Goal: Task Accomplishment & Management: Manage account settings

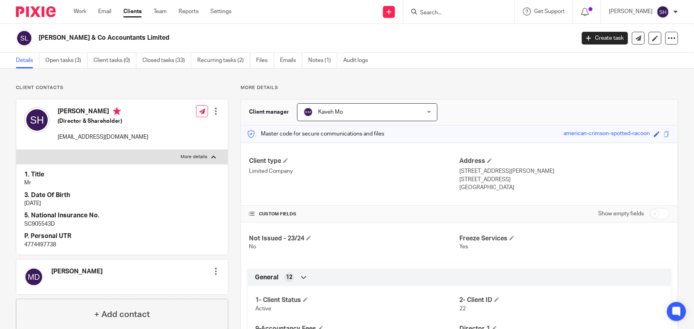
click at [282, 37] on h2 "Sam & Co Accountants Limited" at bounding box center [251, 38] width 425 height 8
click at [486, 13] on input "Search" at bounding box center [455, 13] width 72 height 7
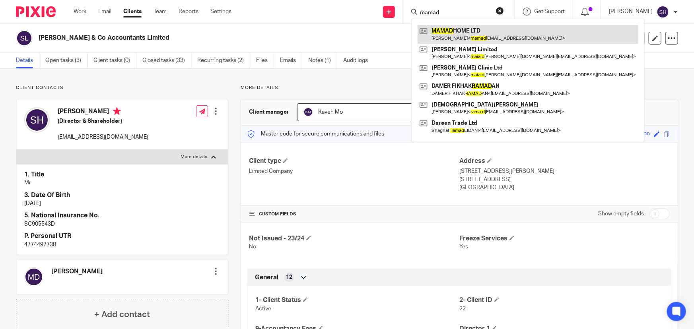
type input "mamad"
click at [455, 36] on link at bounding box center [527, 34] width 221 height 18
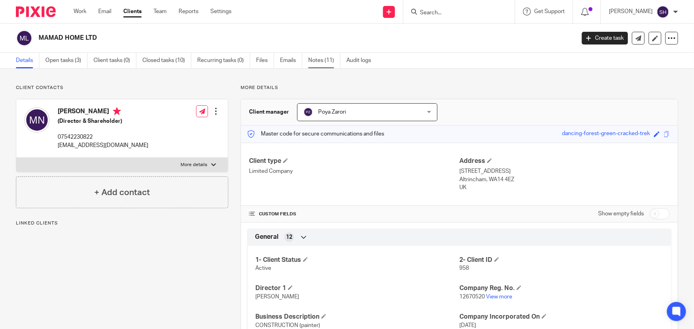
click at [326, 61] on link "Notes (11)" at bounding box center [324, 60] width 32 height 15
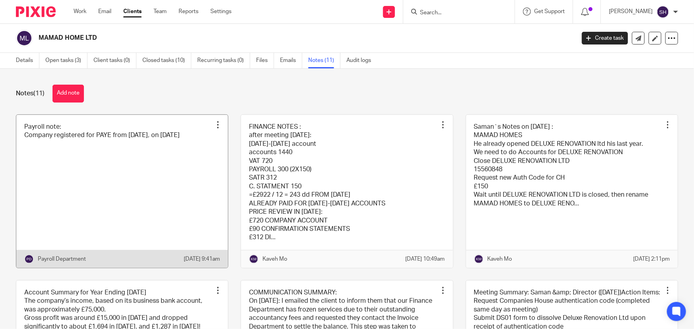
click at [132, 158] on link at bounding box center [121, 191] width 211 height 153
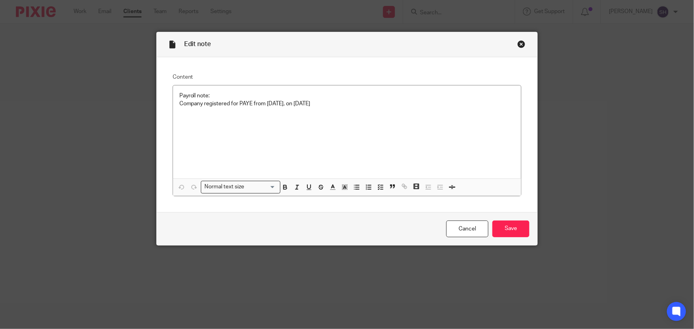
click at [520, 43] on div "Close this dialog window" at bounding box center [521, 44] width 8 height 8
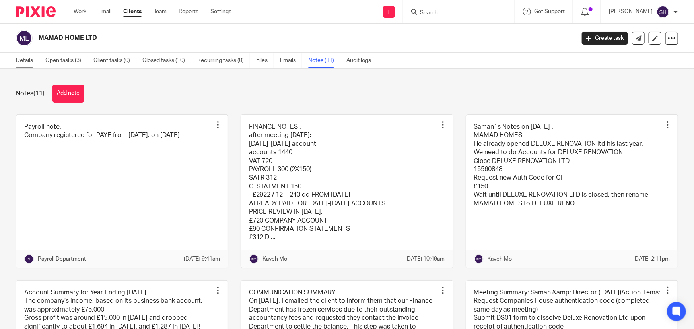
click at [22, 60] on link "Details" at bounding box center [27, 60] width 23 height 15
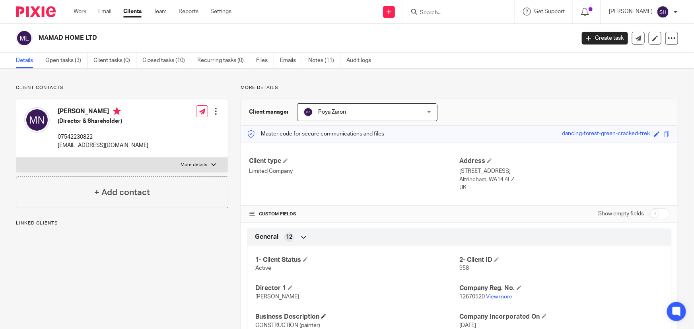
scroll to position [72, 0]
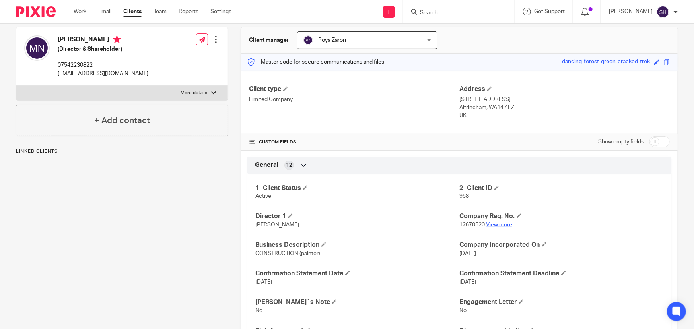
click at [492, 224] on link "View more" at bounding box center [499, 225] width 26 height 6
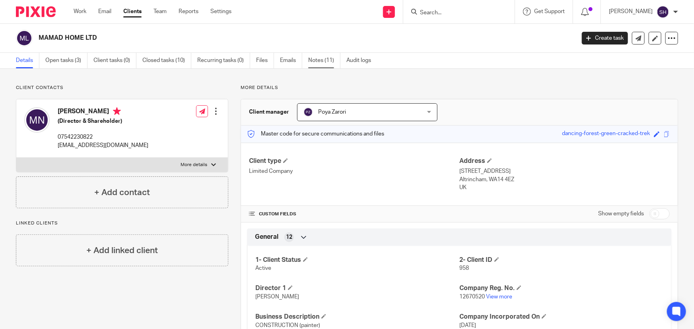
click at [327, 61] on link "Notes (11)" at bounding box center [324, 60] width 32 height 15
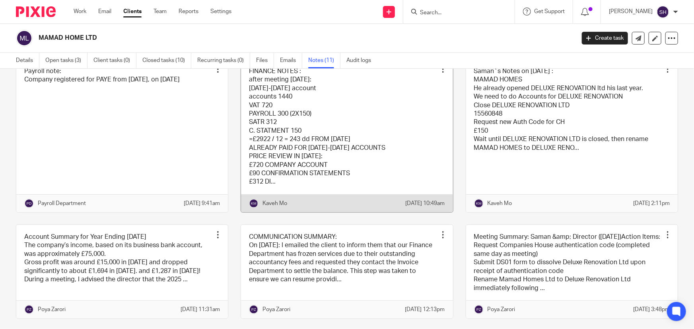
scroll to position [36, 0]
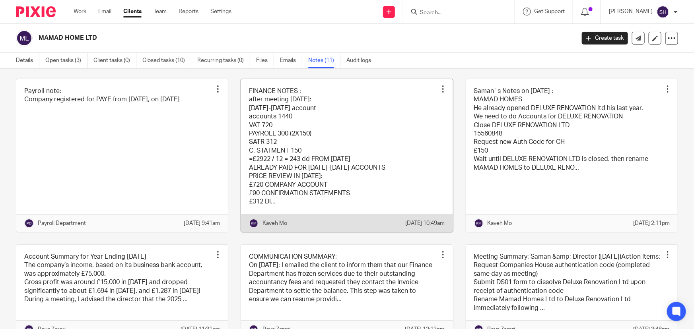
click at [305, 159] on link at bounding box center [346, 155] width 211 height 153
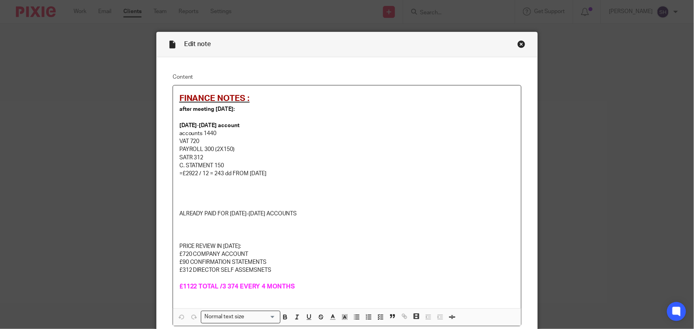
click at [520, 44] on div "Close this dialog window" at bounding box center [521, 44] width 8 height 8
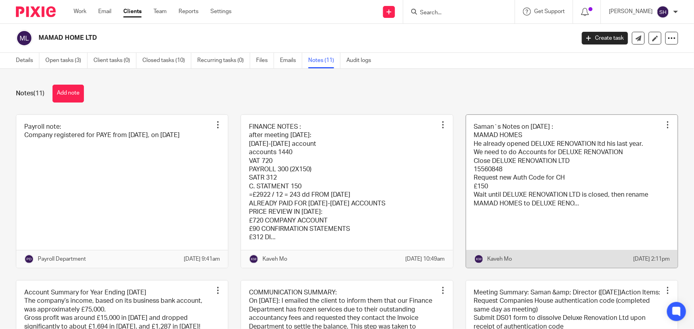
click at [552, 171] on link at bounding box center [571, 191] width 211 height 153
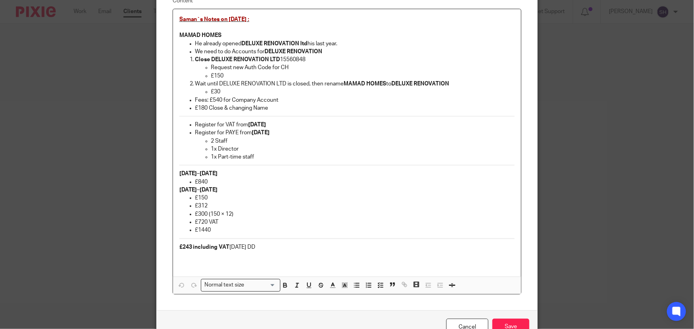
scroll to position [14, 0]
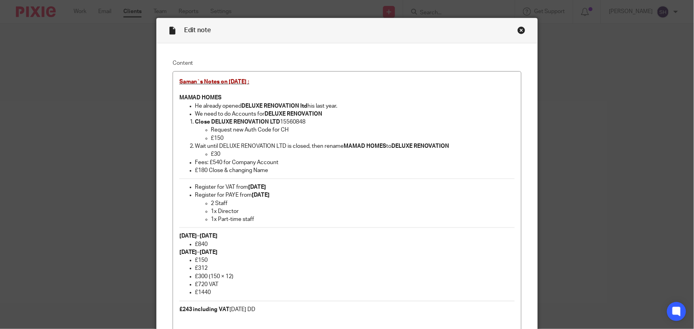
click at [517, 30] on div "Close this dialog window" at bounding box center [521, 30] width 8 height 8
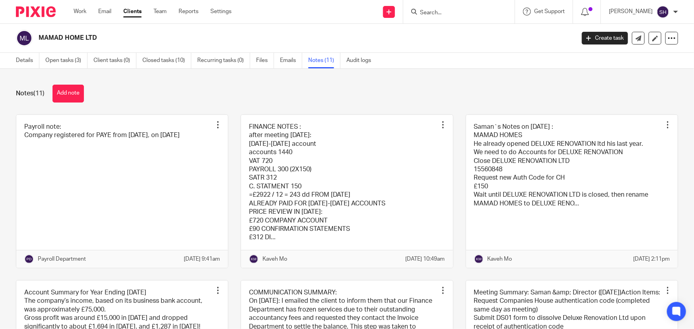
click at [445, 12] on input "Search" at bounding box center [455, 13] width 72 height 7
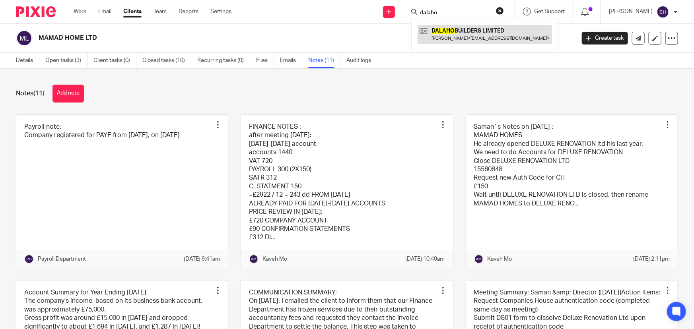
type input "dalaho"
click at [490, 39] on link at bounding box center [484, 34] width 134 height 18
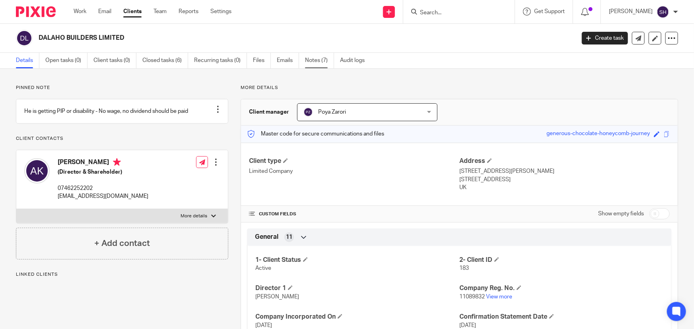
click at [314, 60] on link "Notes (7)" at bounding box center [319, 60] width 29 height 15
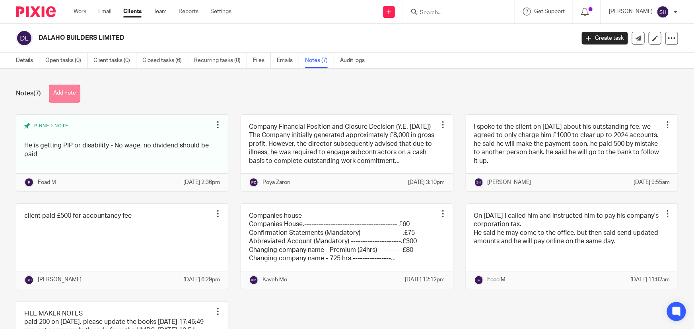
click at [62, 96] on button "Add note" at bounding box center [64, 94] width 31 height 18
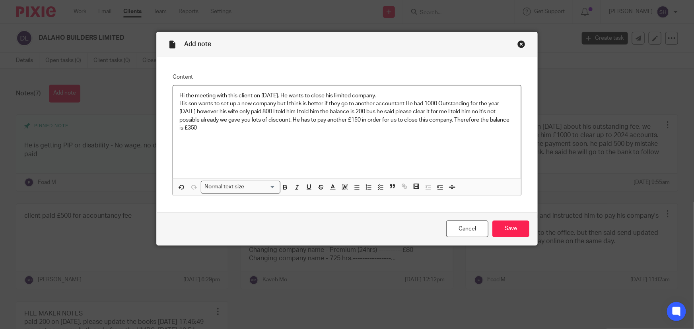
click at [234, 131] on p "His son wants to set up a new company but I think is better if they go to anoth…" at bounding box center [346, 116] width 335 height 32
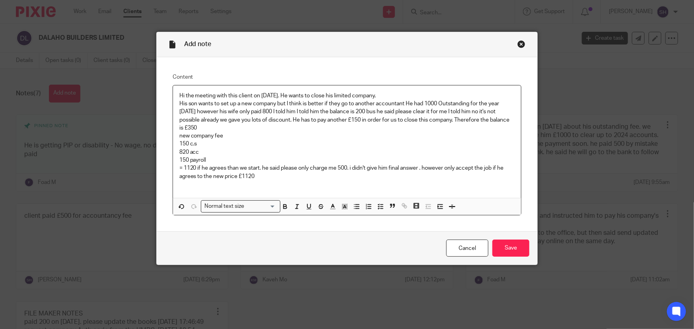
click at [224, 132] on p "new company fee" at bounding box center [346, 136] width 335 height 8
click at [223, 127] on p "His son wants to set up a new company but I think is better if they go to anoth…" at bounding box center [346, 116] width 335 height 32
click at [511, 252] on input "Save" at bounding box center [510, 248] width 37 height 17
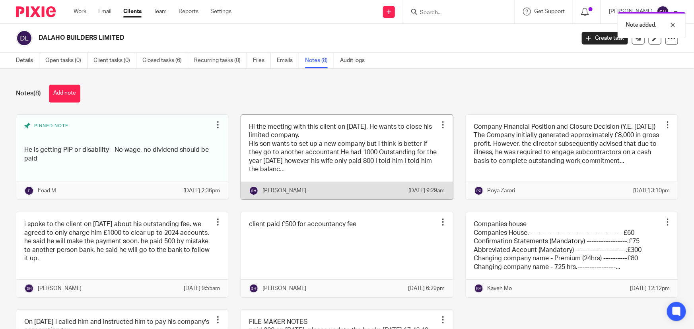
click at [316, 152] on link at bounding box center [346, 157] width 211 height 85
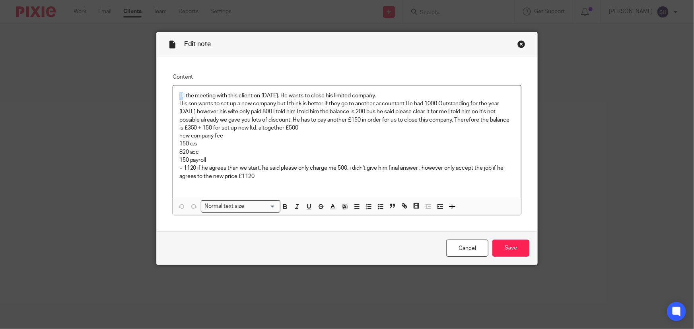
drag, startPoint x: 180, startPoint y: 94, endPoint x: 170, endPoint y: 95, distance: 10.0
click at [173, 95] on div "Hi the meeting with this client on 18th of September 2024. He wants to close hi…" at bounding box center [347, 141] width 348 height 112
click at [521, 252] on input "Save" at bounding box center [510, 248] width 37 height 17
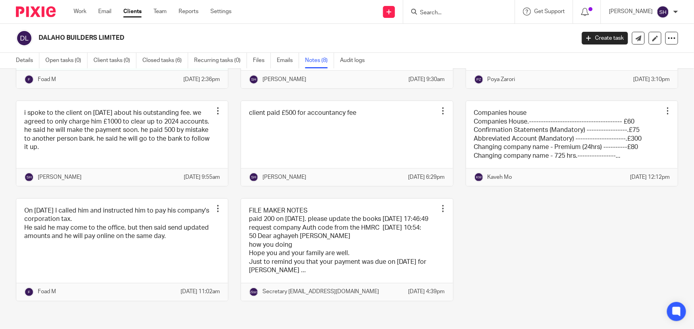
scroll to position [144, 0]
click at [453, 10] on input "Search" at bounding box center [455, 13] width 72 height 7
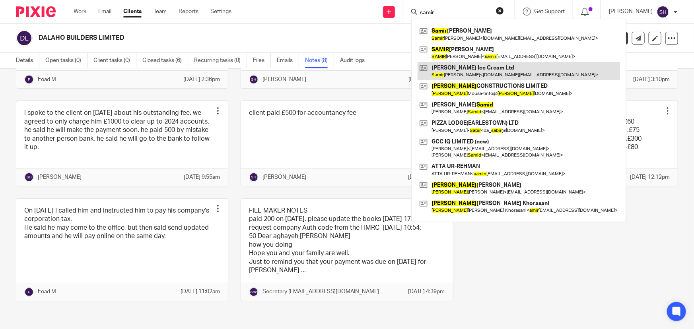
type input "samir"
click at [506, 68] on link at bounding box center [518, 71] width 202 height 18
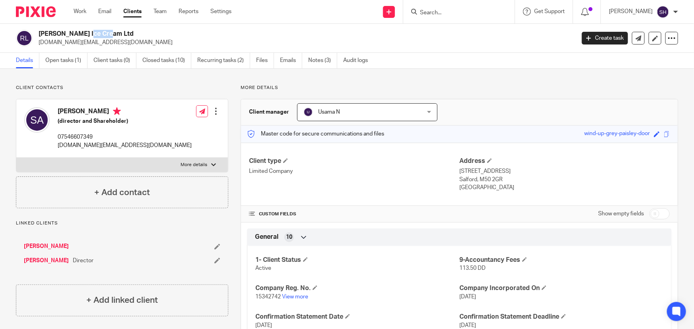
drag, startPoint x: 39, startPoint y: 33, endPoint x: 62, endPoint y: 32, distance: 23.1
click at [62, 32] on h2 "Romero Ice Cream Ltd" at bounding box center [251, 34] width 425 height 8
copy h2 "Romero"
click at [319, 62] on link "Notes (3)" at bounding box center [322, 60] width 29 height 15
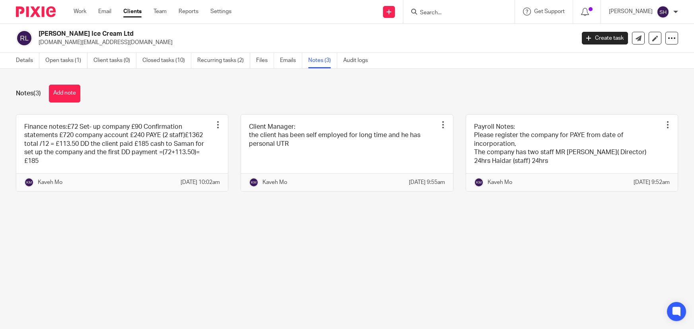
click at [80, 96] on button "Add note" at bounding box center [64, 94] width 31 height 18
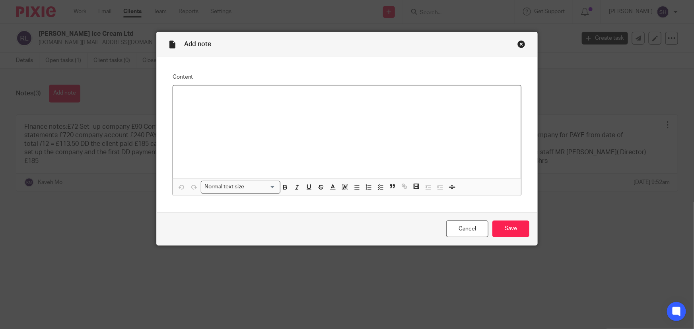
click at [195, 102] on div at bounding box center [347, 131] width 348 height 93
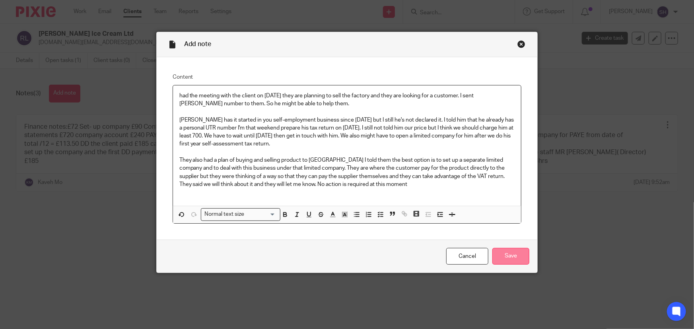
click at [508, 256] on input "Save" at bounding box center [510, 256] width 37 height 17
